Goal: Check status

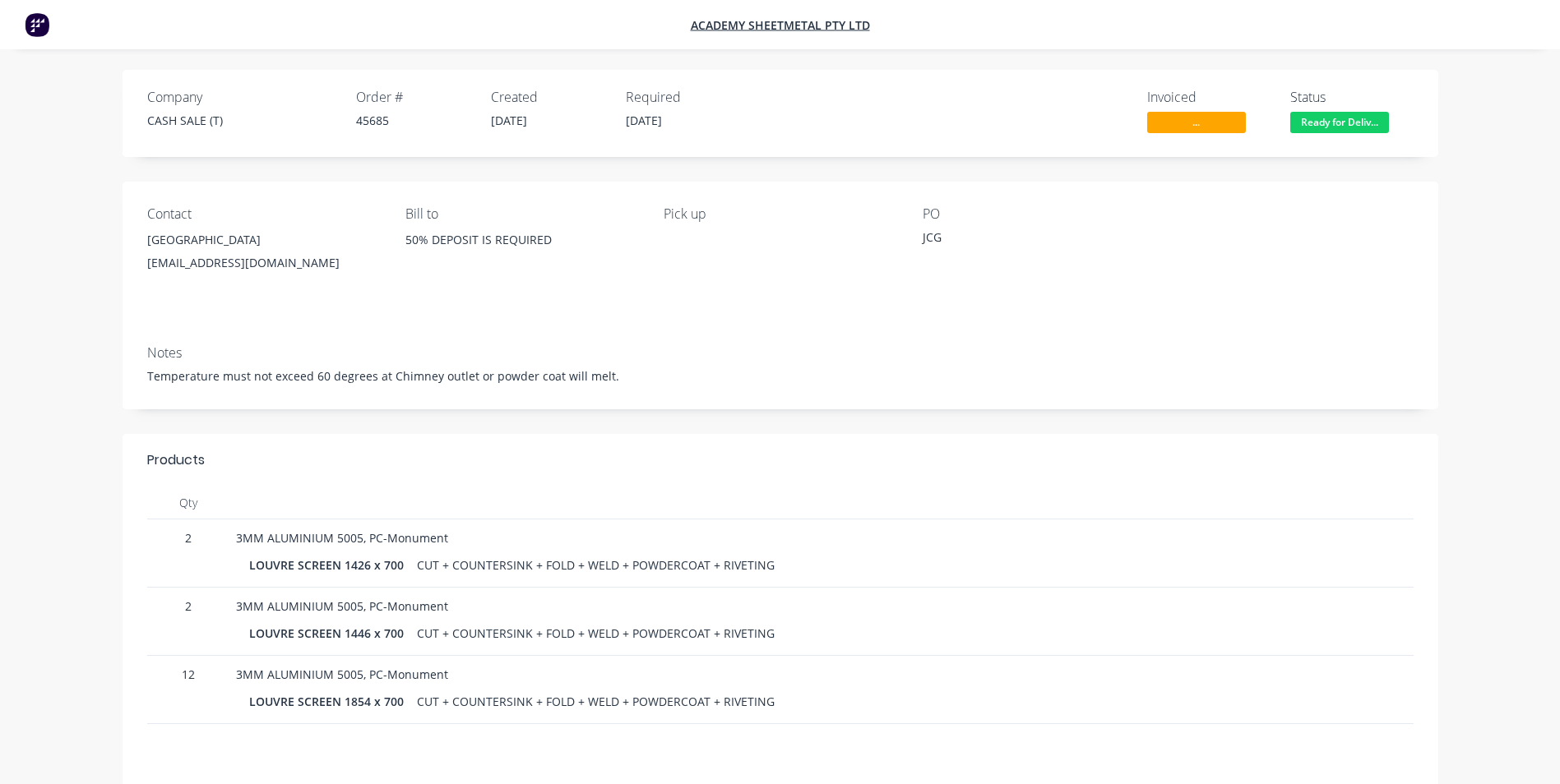
click at [1505, 130] on div "Company CASH SALE (T) Order # 45685 Created [DATE] Required [DATE] Invoiced ...…" at bounding box center [781, 507] width 1464 height 875
click at [1222, 124] on span "..." at bounding box center [1196, 122] width 99 height 20
click at [1369, 129] on span "Ready for Deliv..." at bounding box center [1339, 122] width 99 height 20
click at [1524, 125] on div "Company CASH SALE (T) Order # 45685 Created [DATE] Required [DATE] Invoiced ...…" at bounding box center [780, 507] width 1497 height 875
click at [1491, 94] on div "Company CASH SALE (T) Order # 45685 Created [DATE] Required [DATE] Invoiced ...…" at bounding box center [780, 495] width 1439 height 850
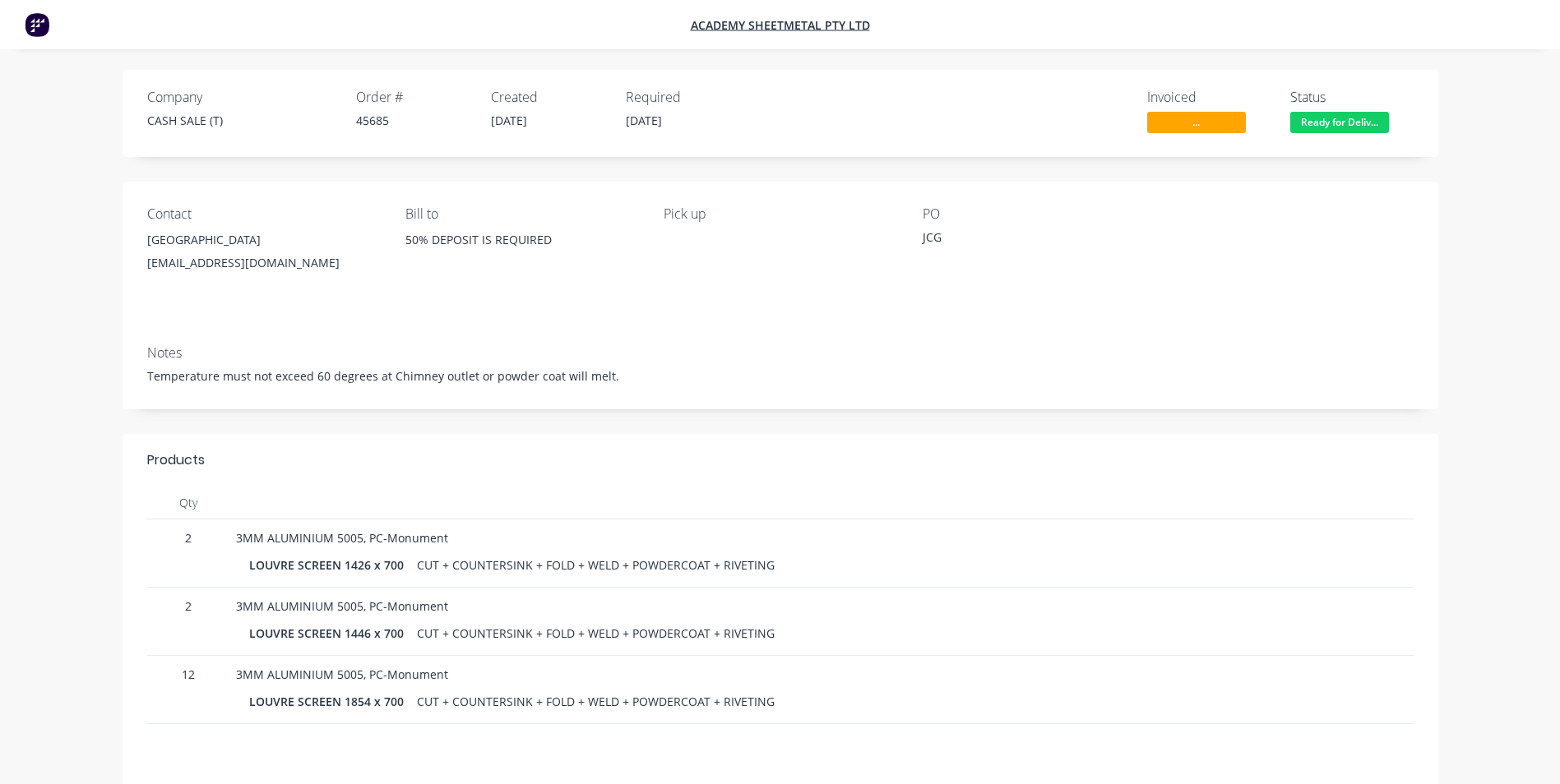
click at [1504, 155] on div "Company CASH SALE (T) Order # 45685 Created [DATE] Required [DATE] Invoiced ...…" at bounding box center [781, 507] width 1464 height 875
